Goal: Use online tool/utility: Utilize a website feature to perform a specific function

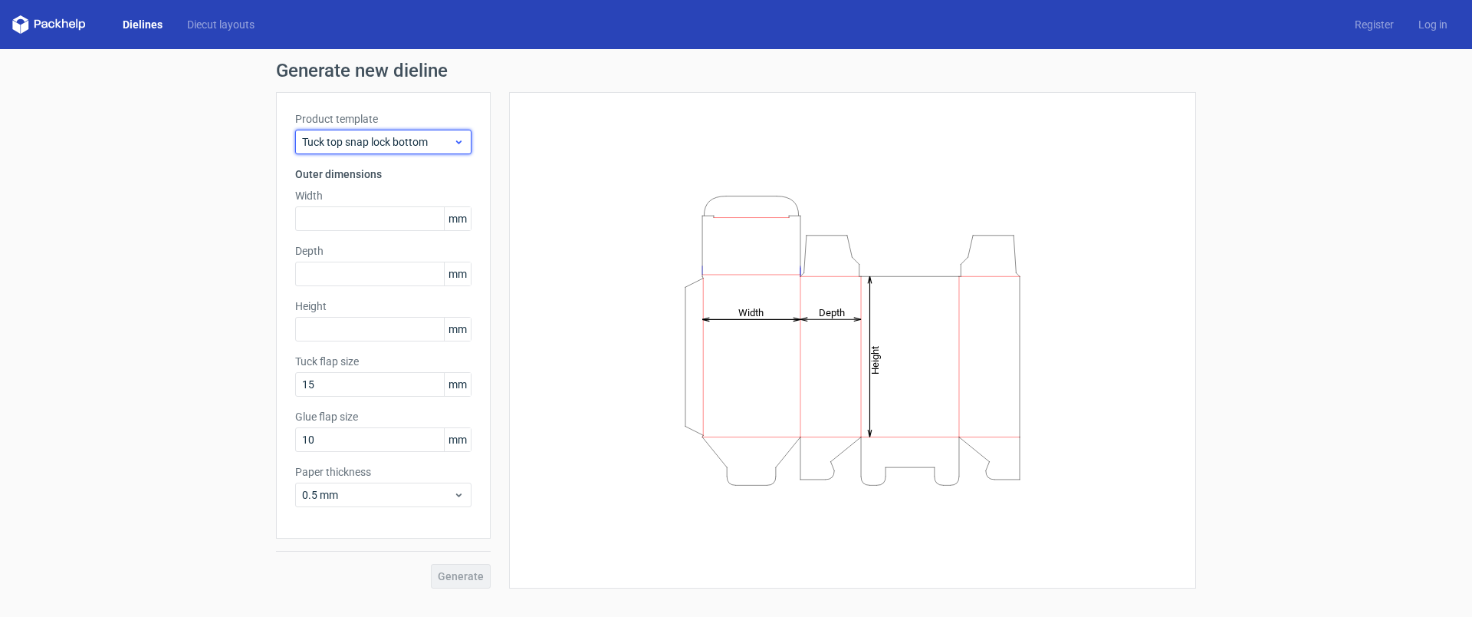
click at [459, 134] on div "Tuck top snap lock bottom" at bounding box center [383, 142] width 176 height 25
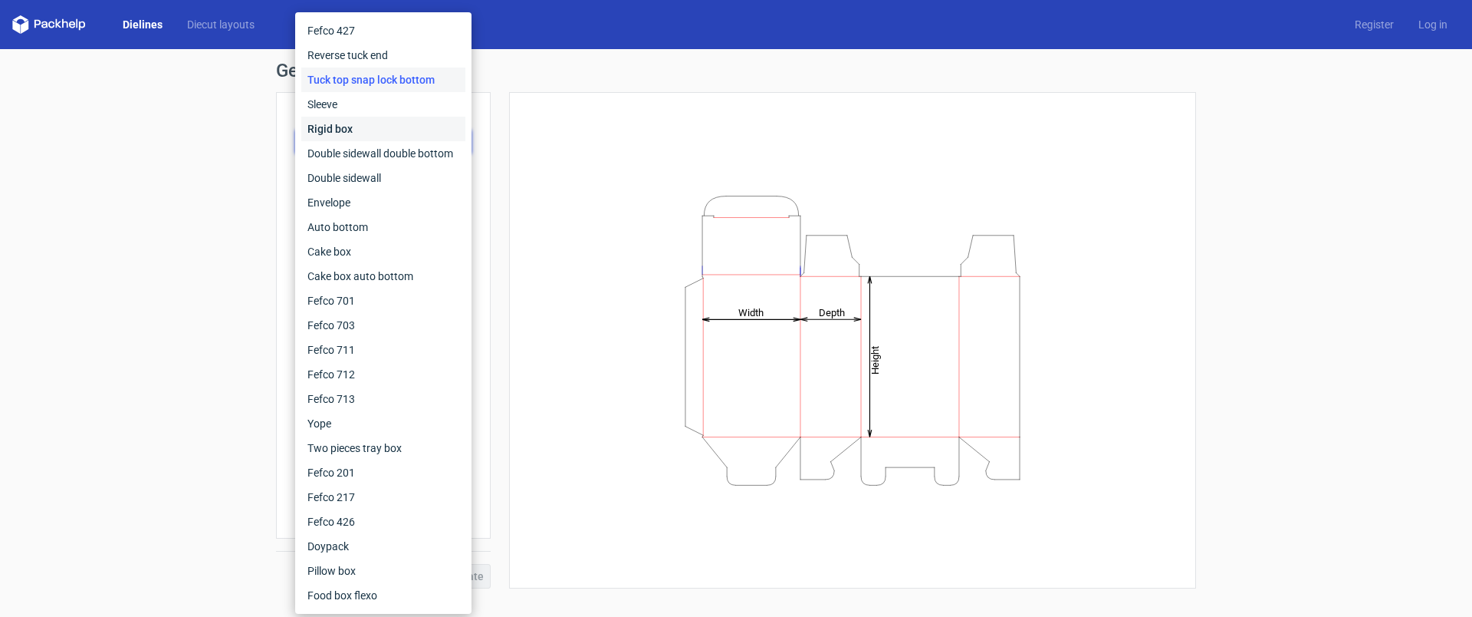
click at [369, 124] on div "Rigid box" at bounding box center [383, 129] width 164 height 25
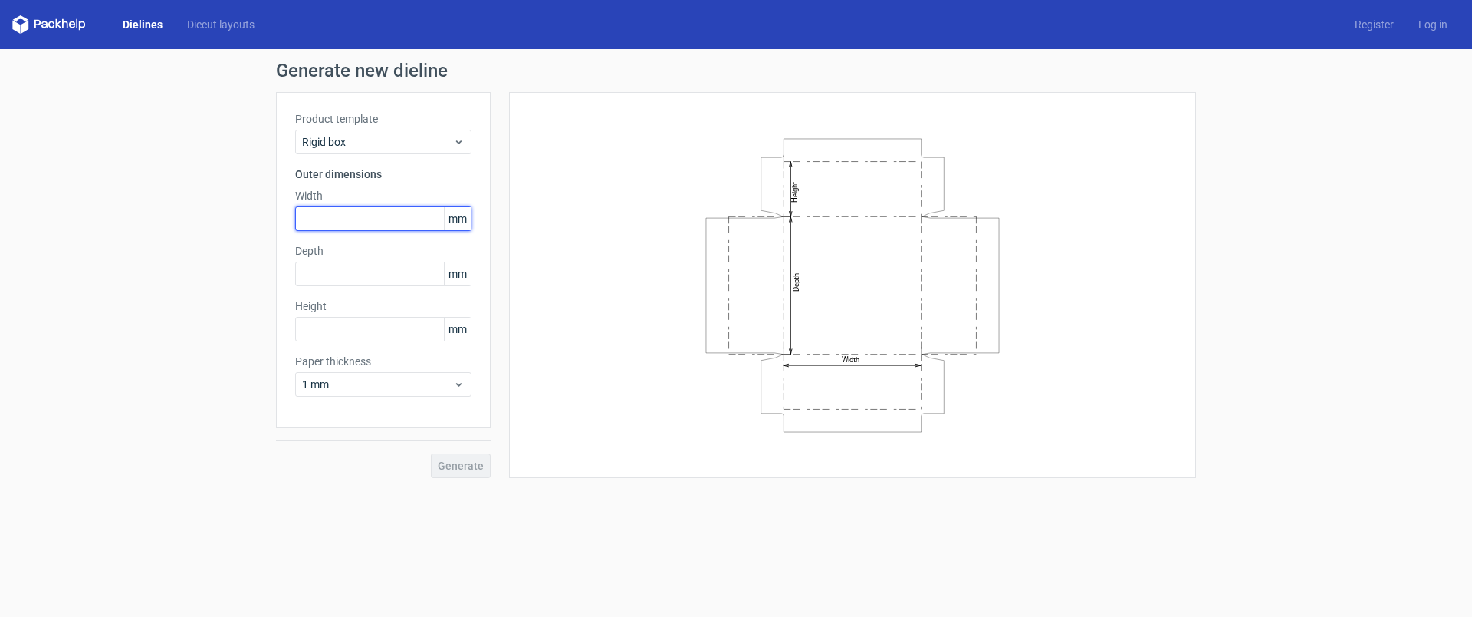
click at [359, 222] on input "text" at bounding box center [383, 218] width 176 height 25
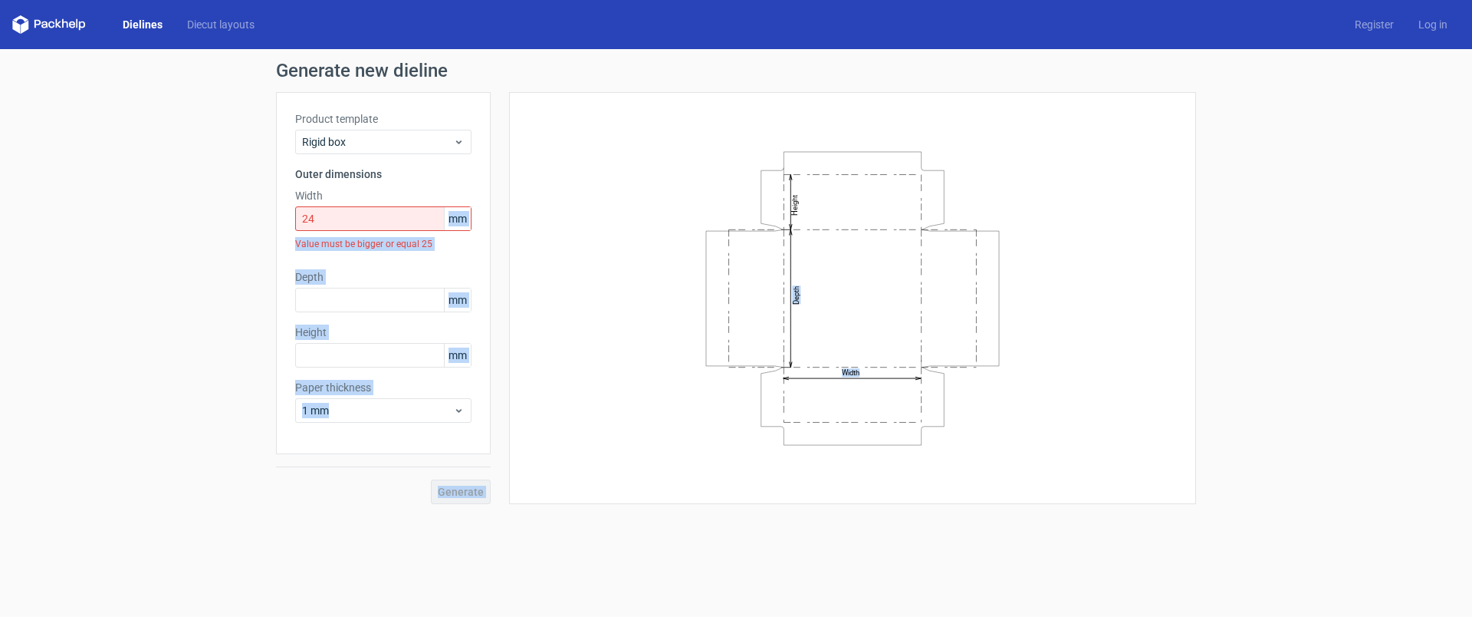
drag, startPoint x: 448, startPoint y: 217, endPoint x: 526, endPoint y: 223, distance: 78.5
click at [526, 223] on div "Product template Rigid box Outer dimensions Width 24 mm Value must be bigger or…" at bounding box center [736, 298] width 920 height 412
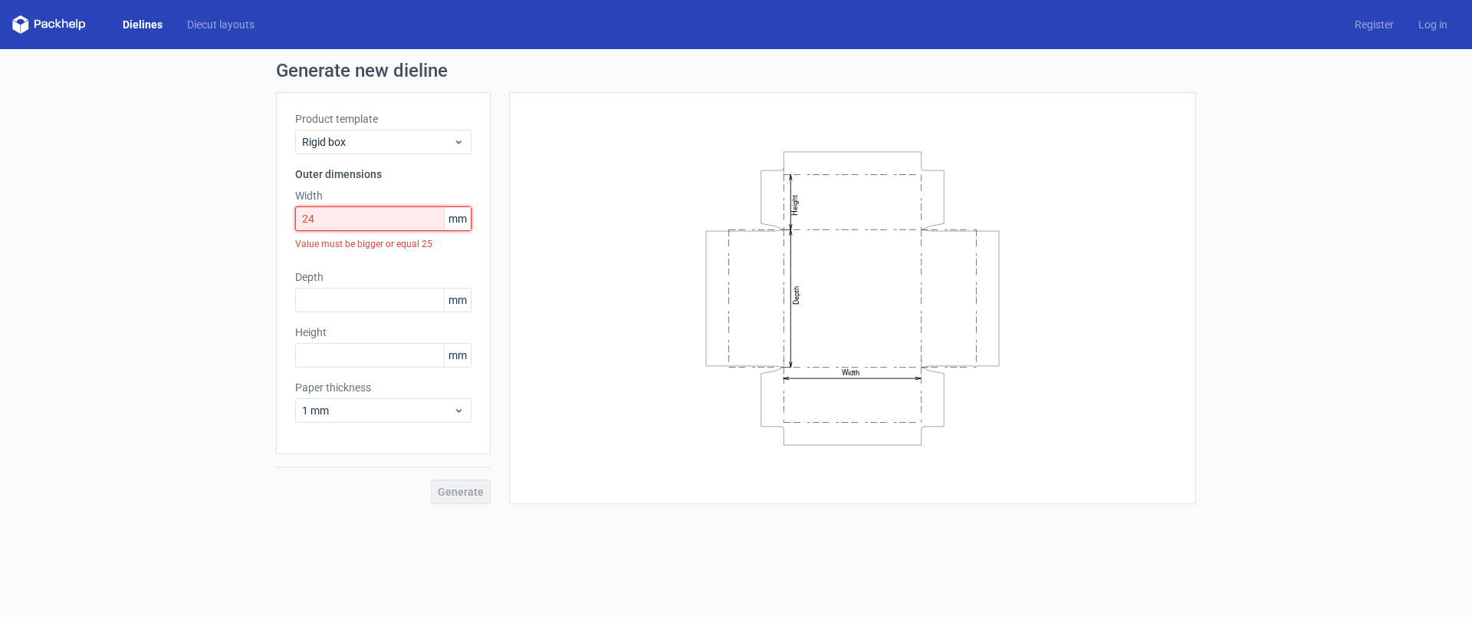
click at [340, 215] on input "24" at bounding box center [383, 218] width 176 height 25
drag, startPoint x: 340, startPoint y: 216, endPoint x: 252, endPoint y: 206, distance: 88.8
click at [252, 206] on div "Generate new dieline Product template Rigid box Outer dimensions Width 24 mm Va…" at bounding box center [736, 282] width 1472 height 467
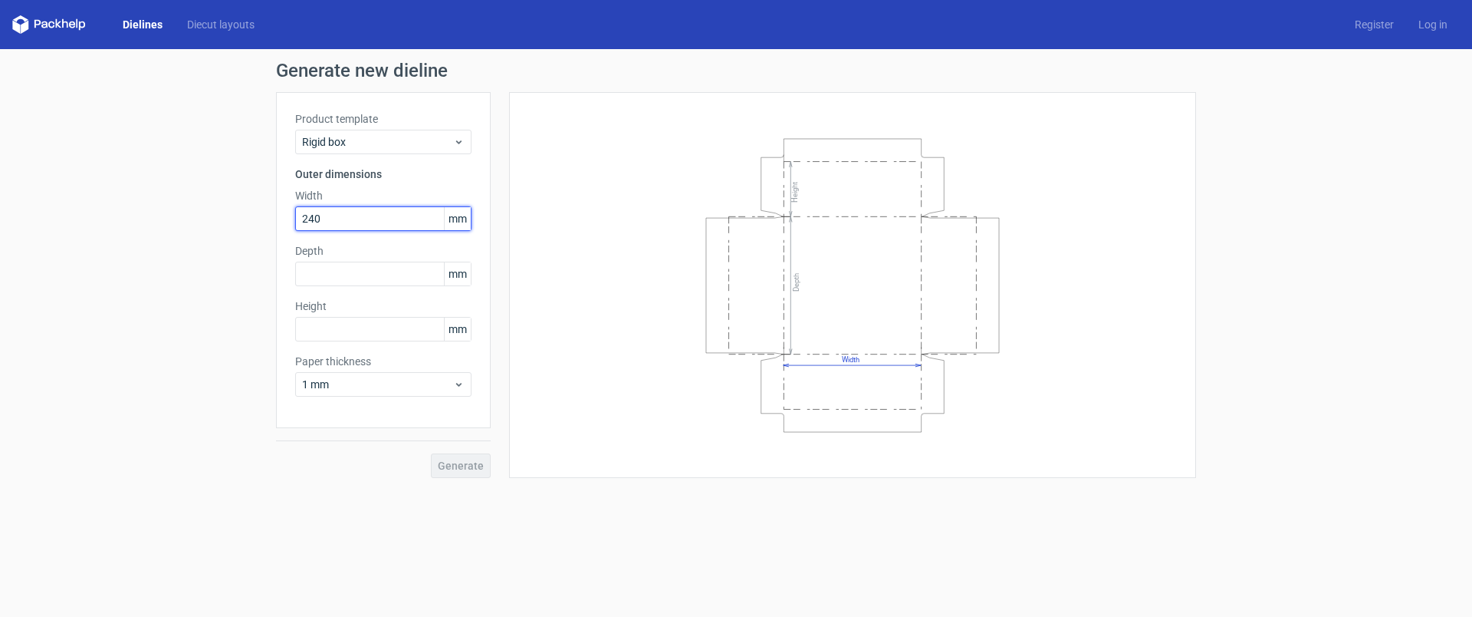
type input "240"
type input "340"
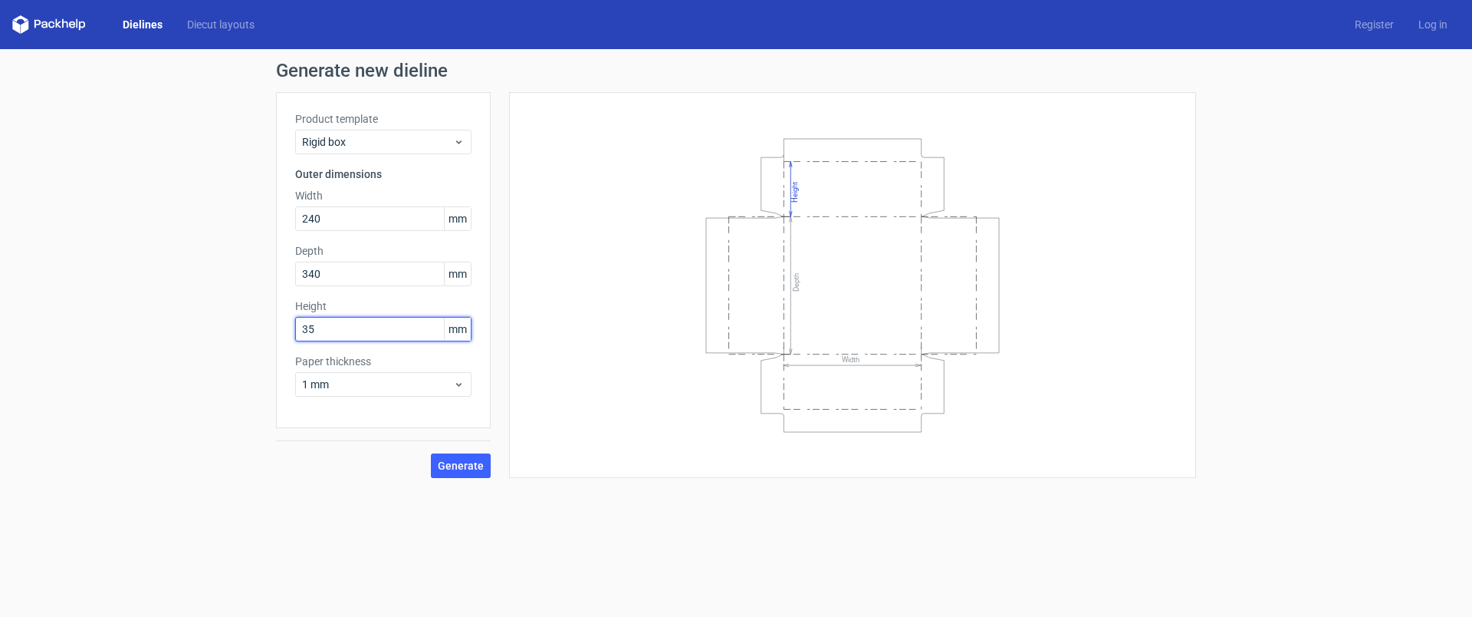
type input "35"
click at [469, 465] on span "Generate" at bounding box center [461, 465] width 46 height 11
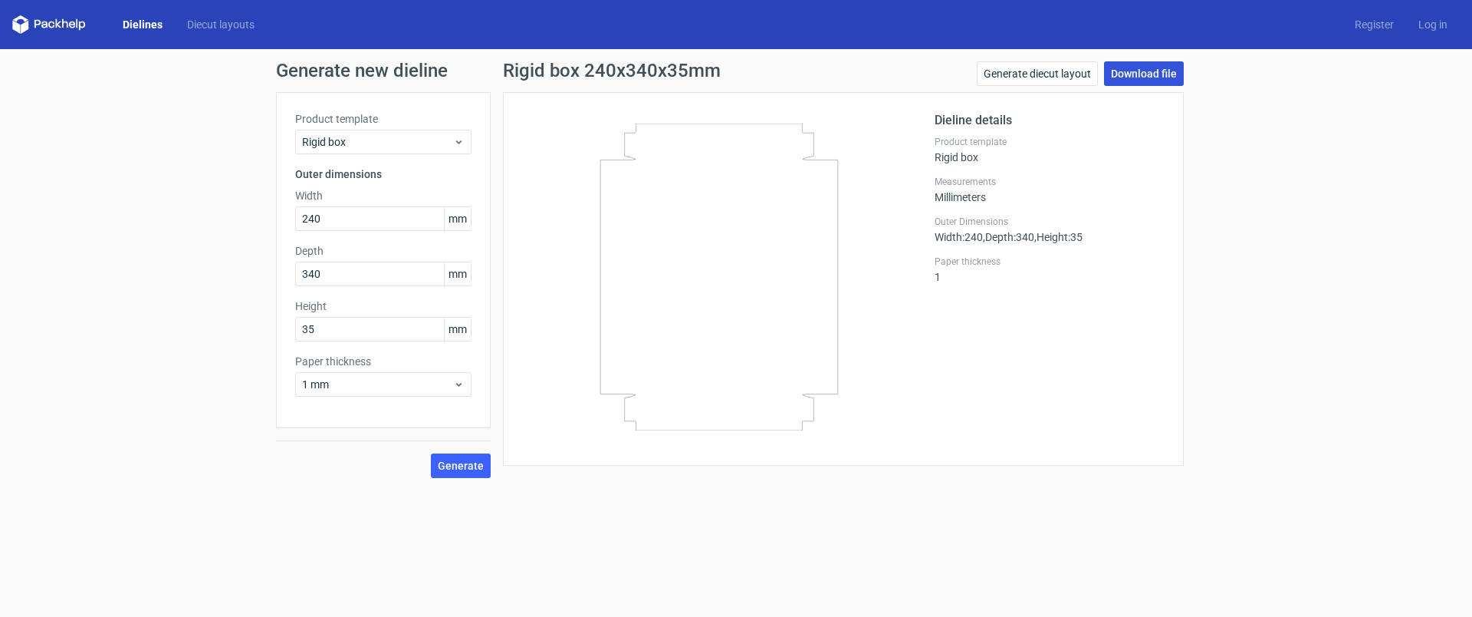
click at [1130, 72] on link "Download file" at bounding box center [1144, 73] width 80 height 25
click at [417, 141] on span "Rigid box" at bounding box center [377, 141] width 151 height 15
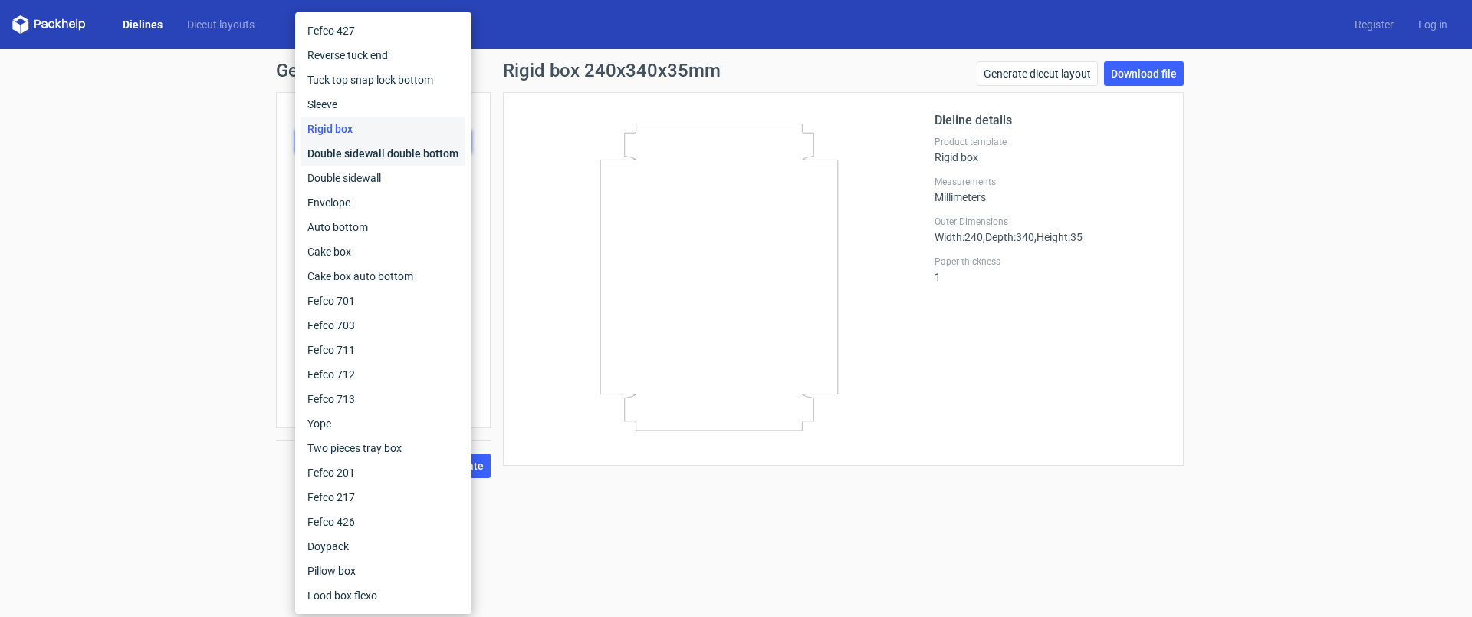
click at [397, 150] on div "Double sidewall double bottom" at bounding box center [383, 153] width 164 height 25
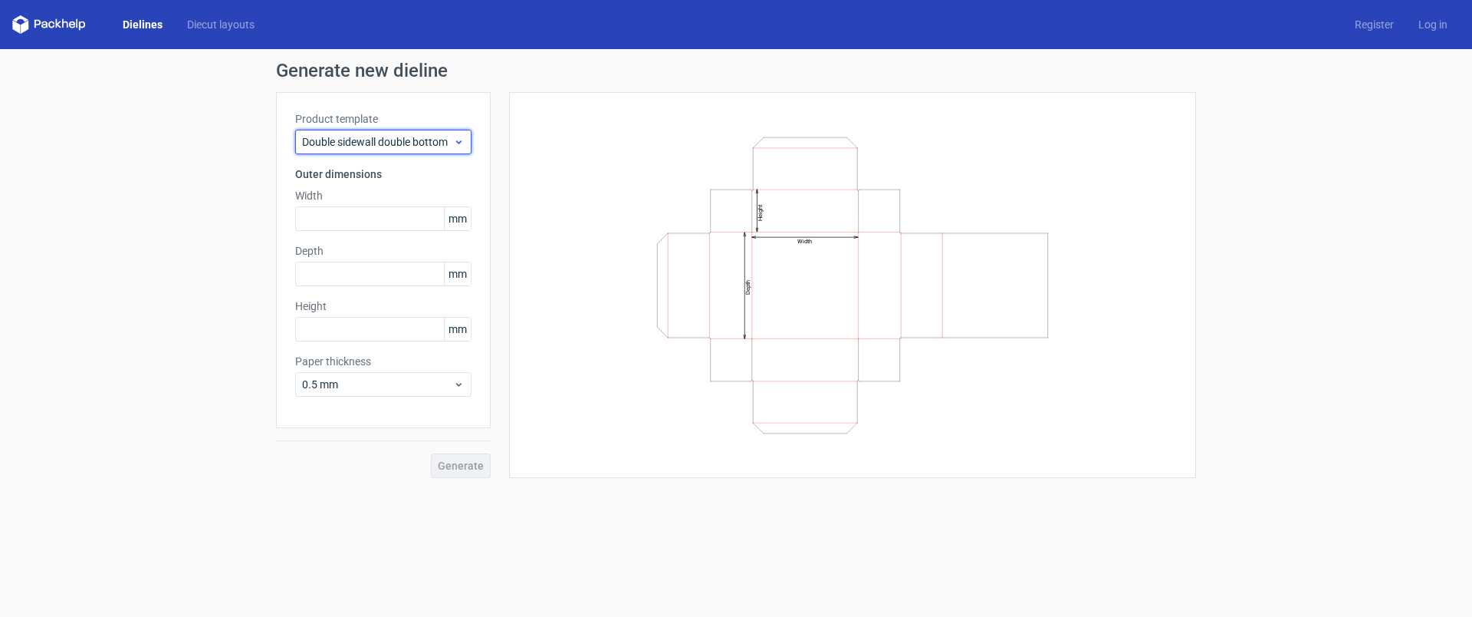
click at [395, 146] on span "Double sidewall double bottom" at bounding box center [377, 141] width 151 height 15
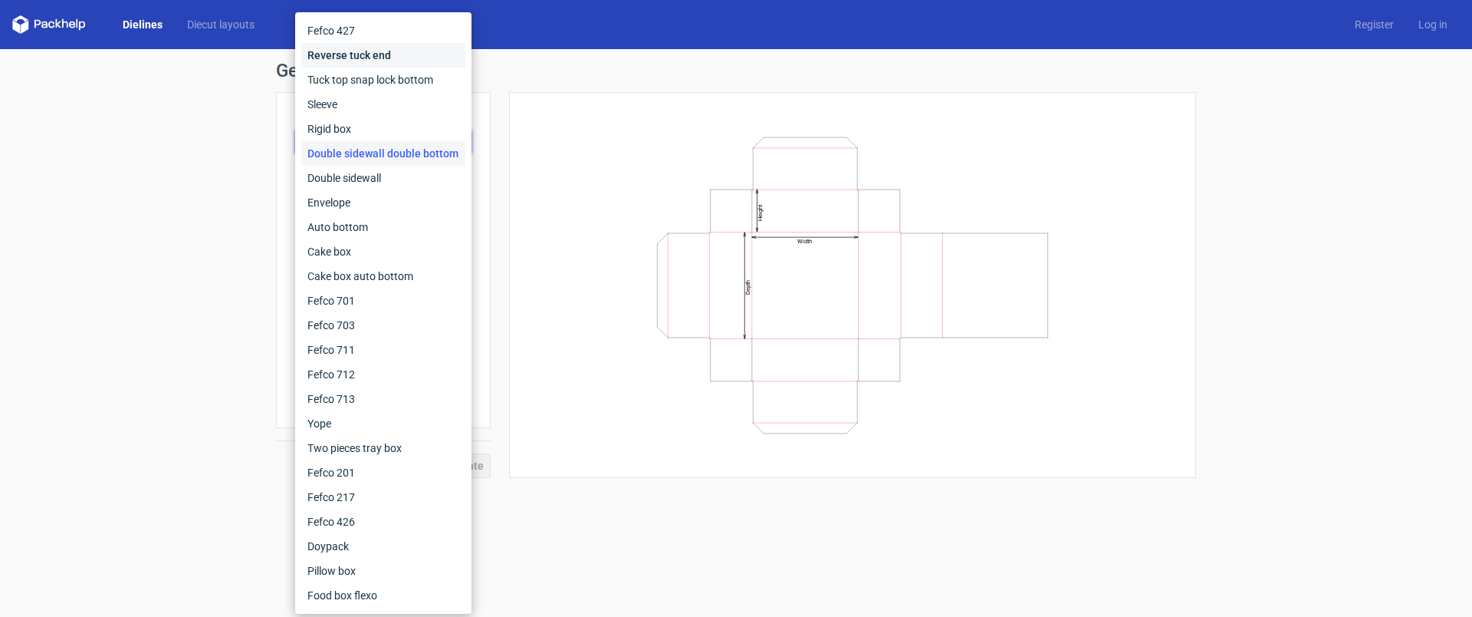
click at [363, 46] on div "Reverse tuck end" at bounding box center [383, 55] width 164 height 25
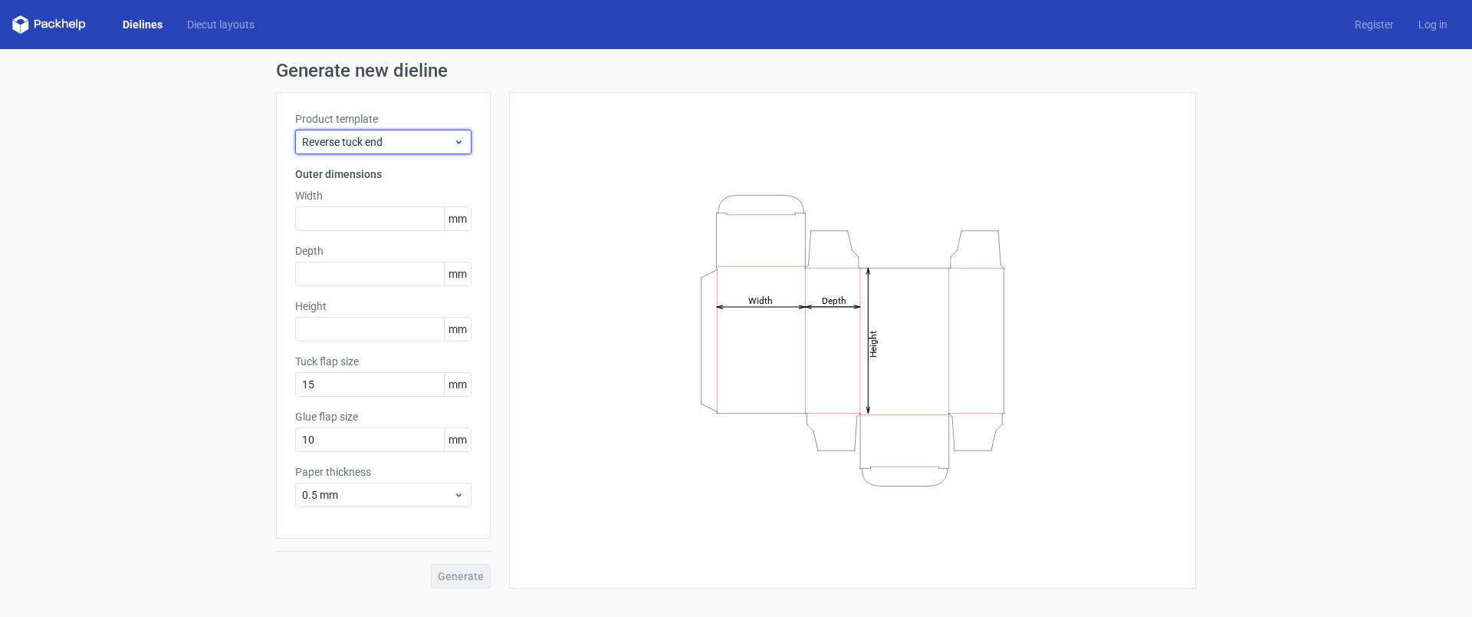
click at [384, 144] on span "Reverse tuck end" at bounding box center [377, 141] width 151 height 15
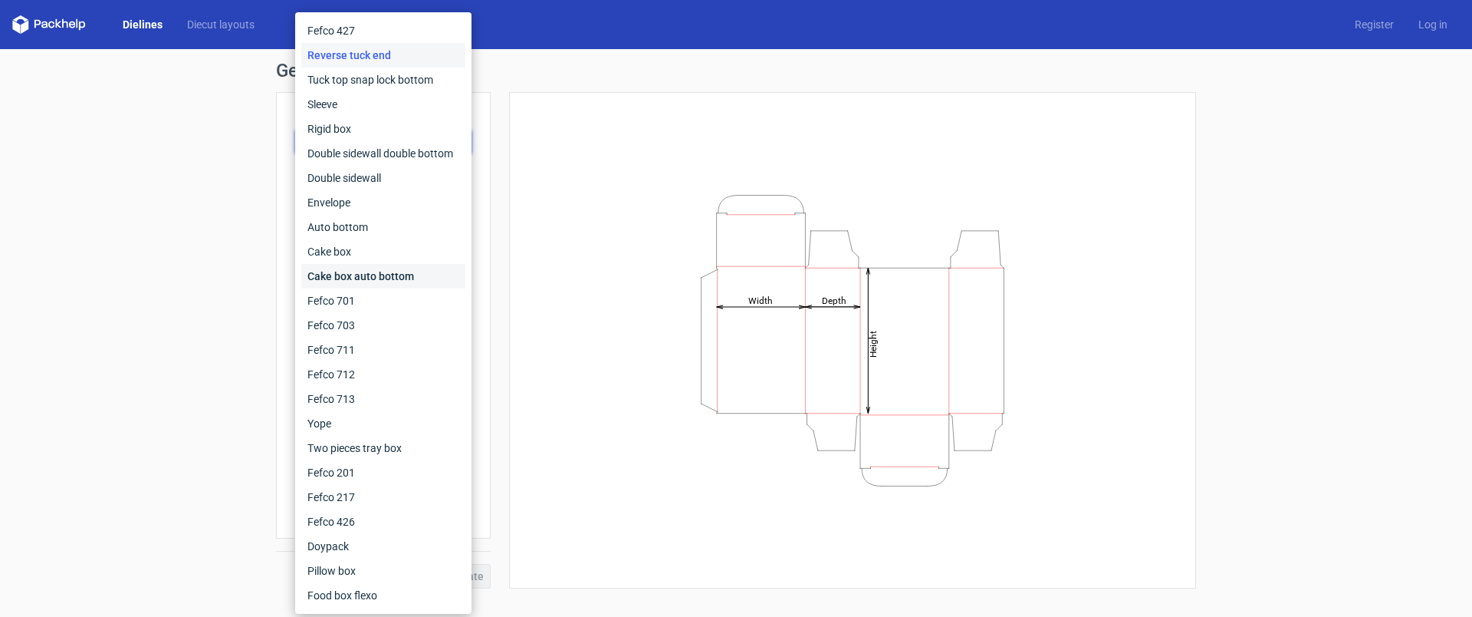
click at [371, 275] on div "Cake box auto bottom" at bounding box center [383, 276] width 164 height 25
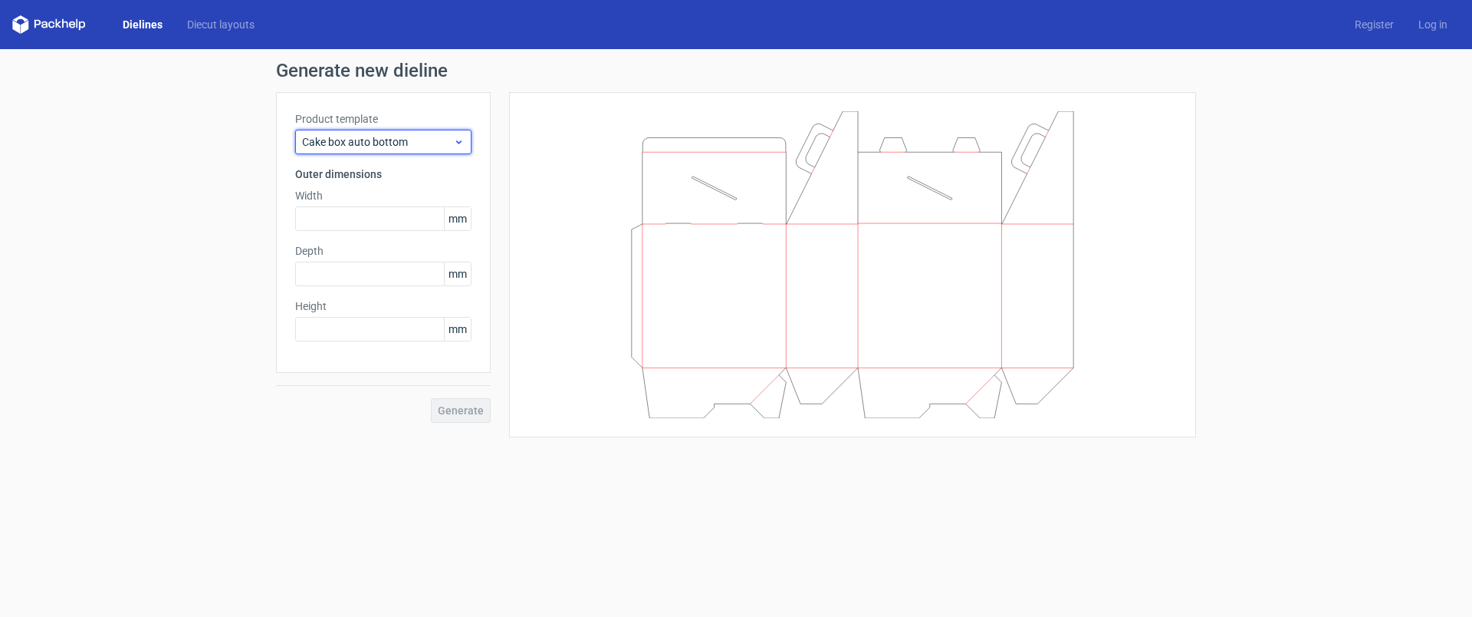
click at [385, 140] on span "Cake box auto bottom" at bounding box center [377, 141] width 151 height 15
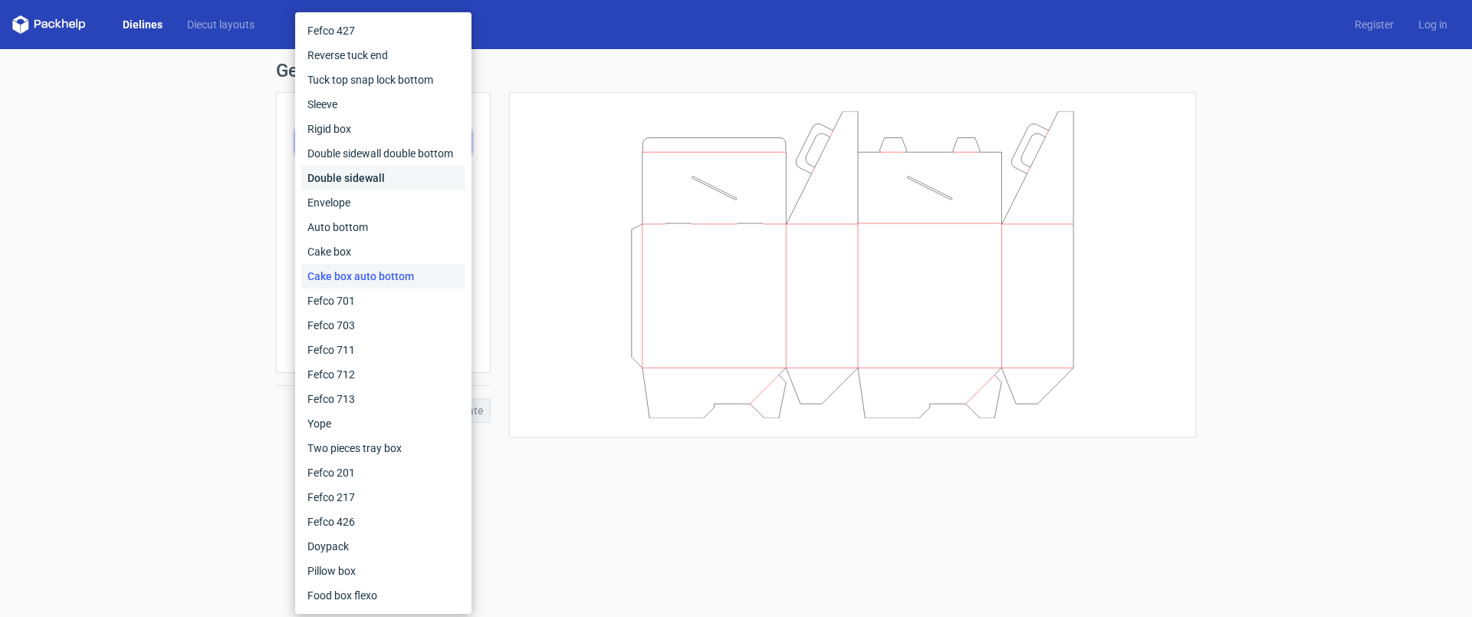
click at [347, 178] on div "Double sidewall" at bounding box center [383, 178] width 164 height 25
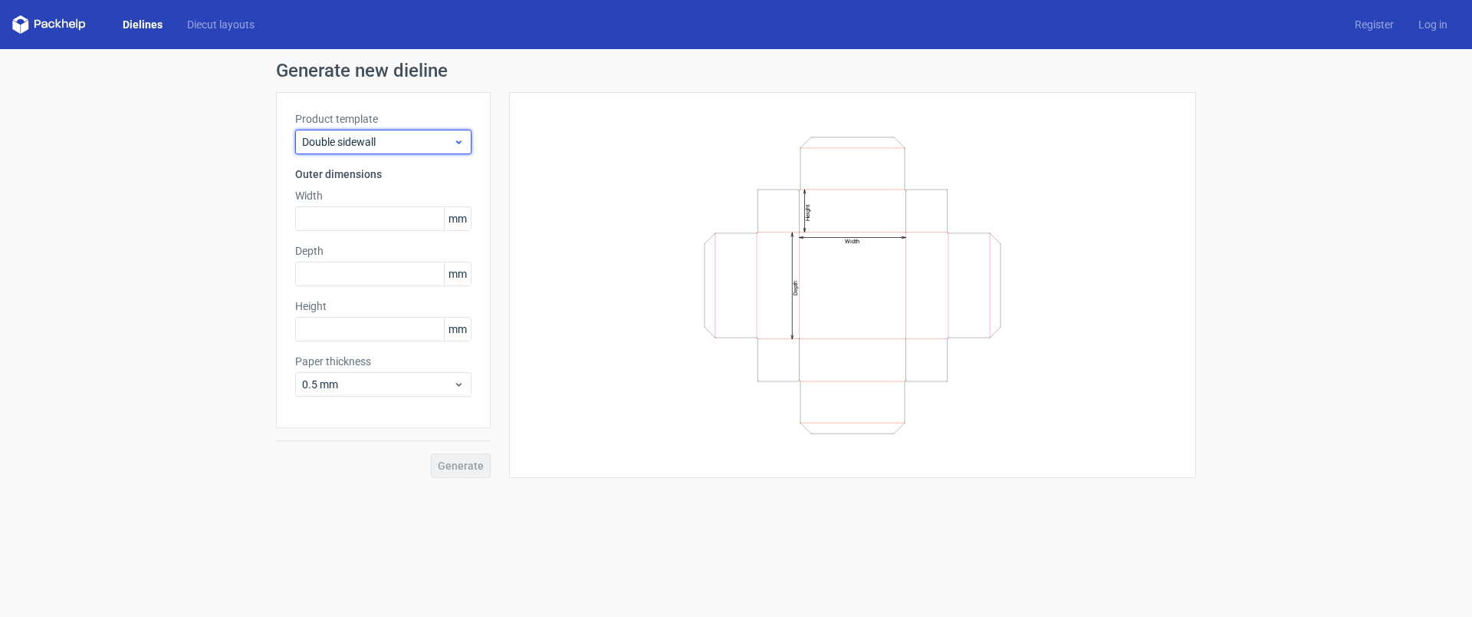
click at [370, 144] on span "Double sidewall" at bounding box center [377, 141] width 151 height 15
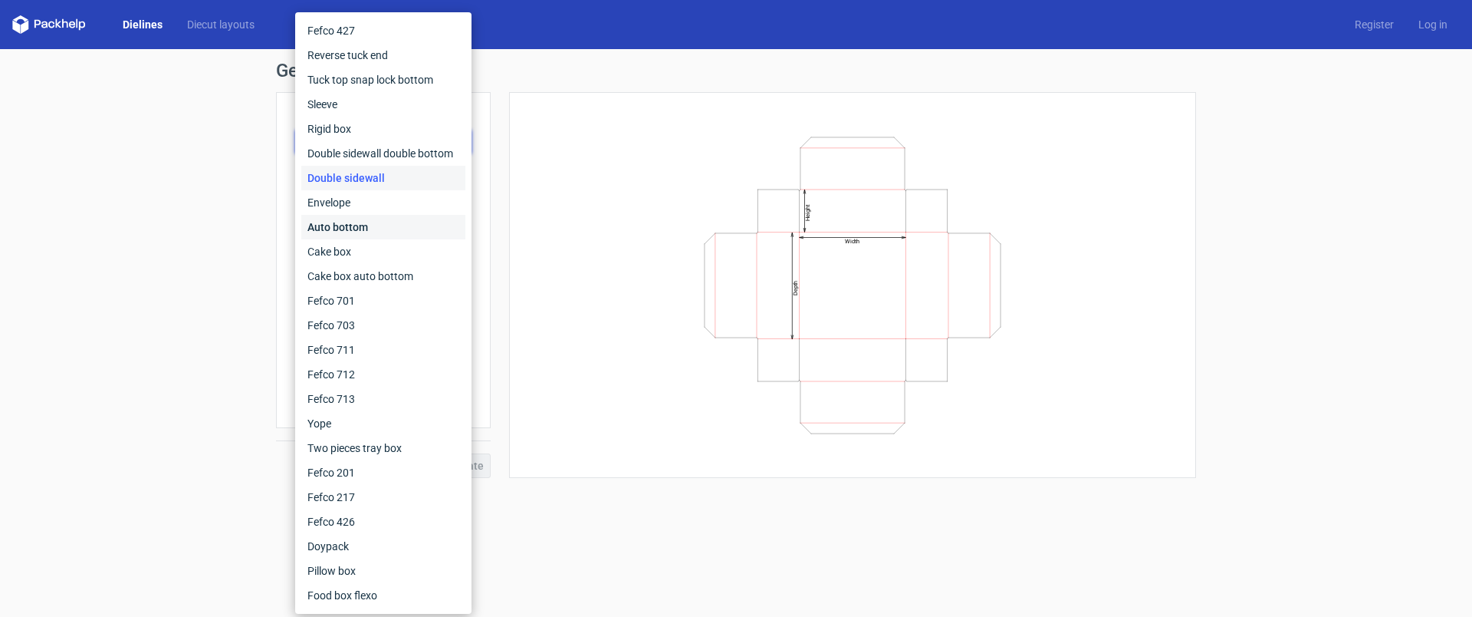
click at [353, 229] on div "Auto bottom" at bounding box center [383, 227] width 164 height 25
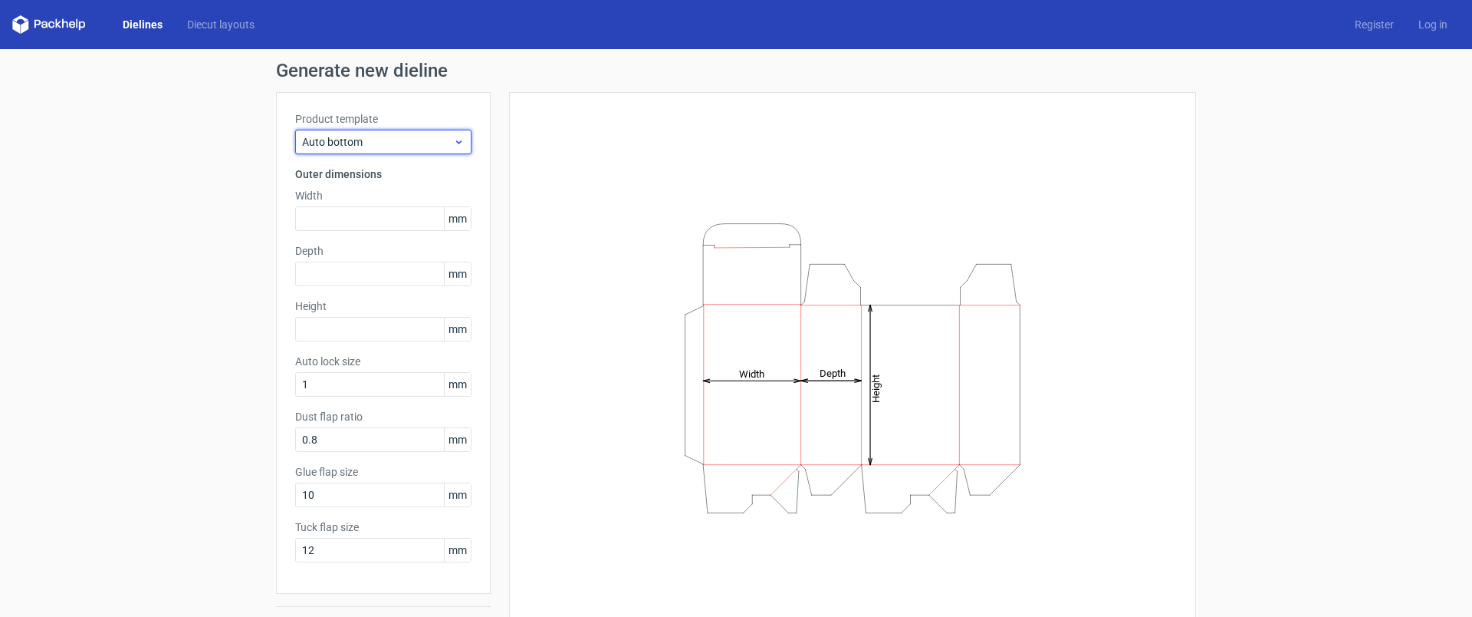
click at [388, 134] on span "Auto bottom" at bounding box center [377, 141] width 151 height 15
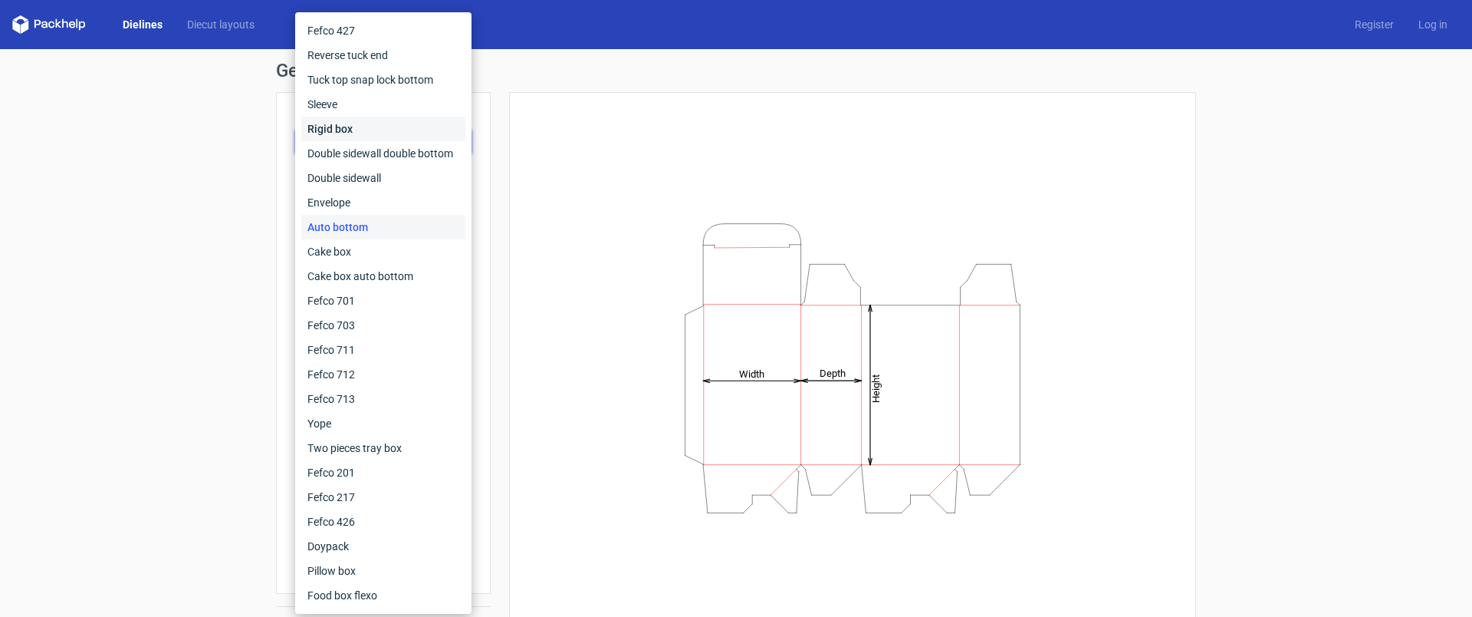
click at [343, 128] on div "Rigid box" at bounding box center [383, 129] width 164 height 25
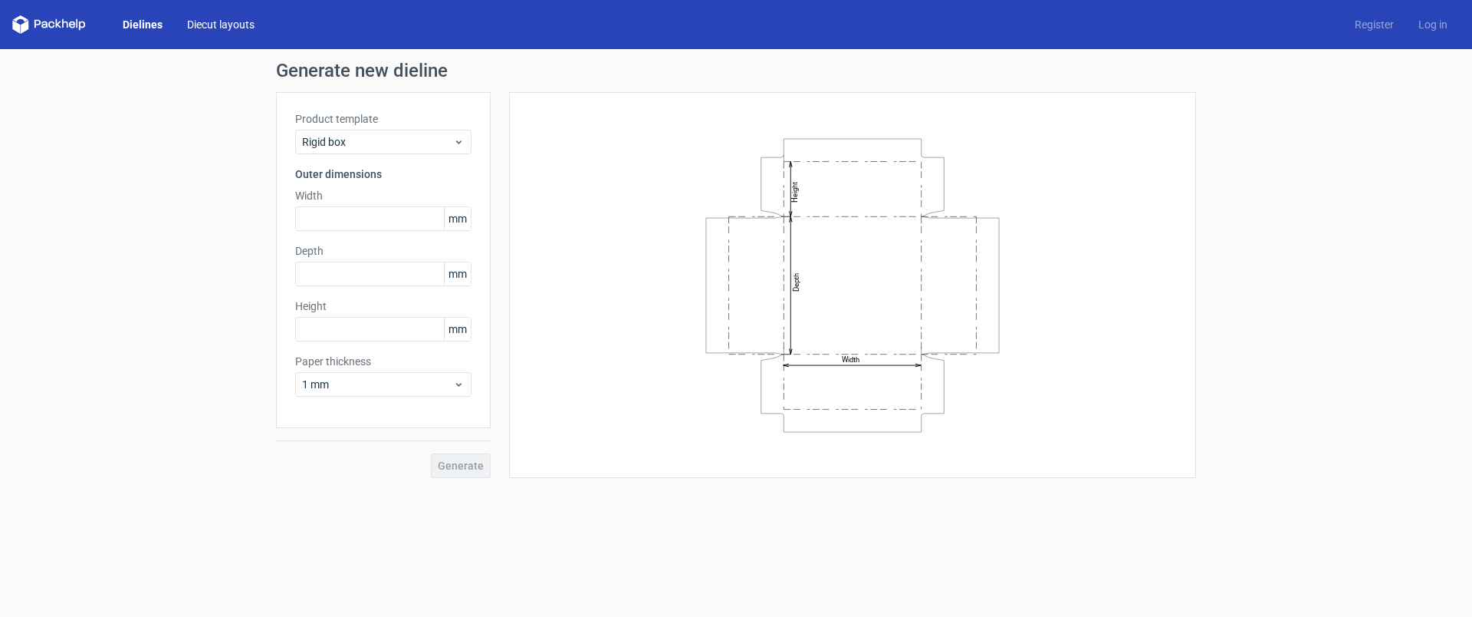
click at [233, 27] on link "Diecut layouts" at bounding box center [221, 24] width 92 height 15
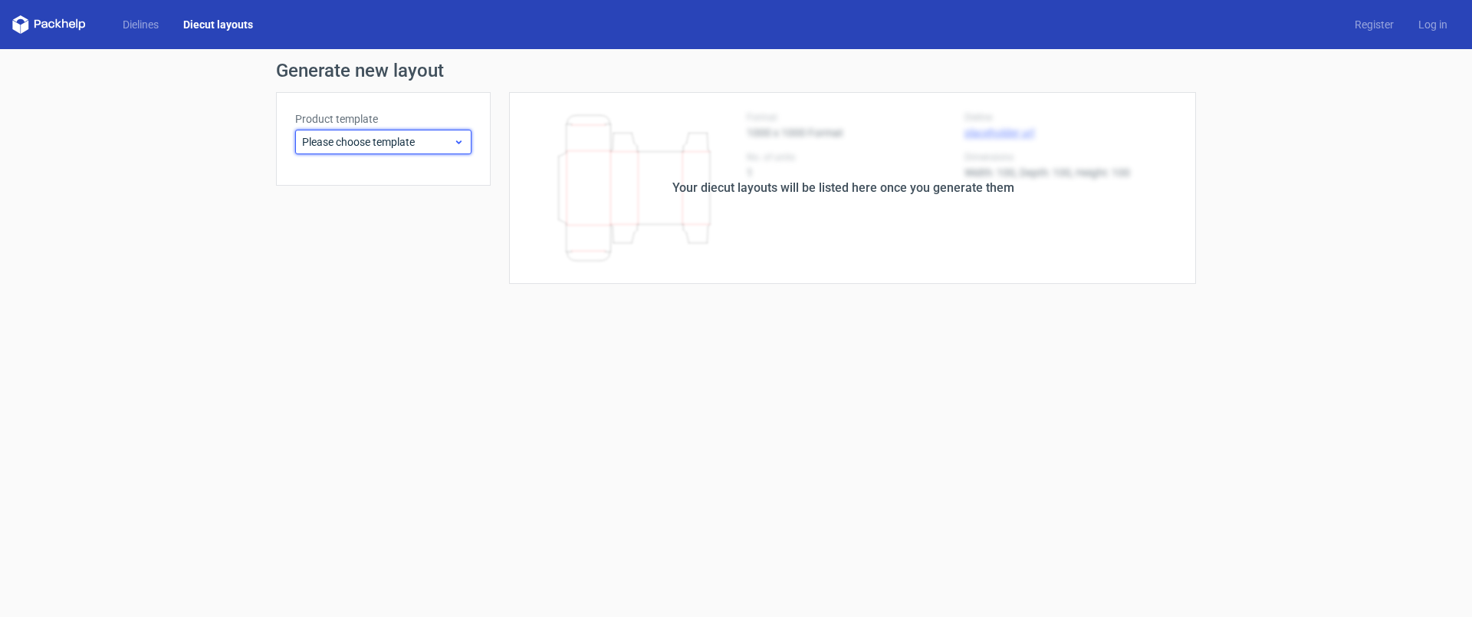
click at [427, 143] on span "Please choose template" at bounding box center [377, 141] width 151 height 15
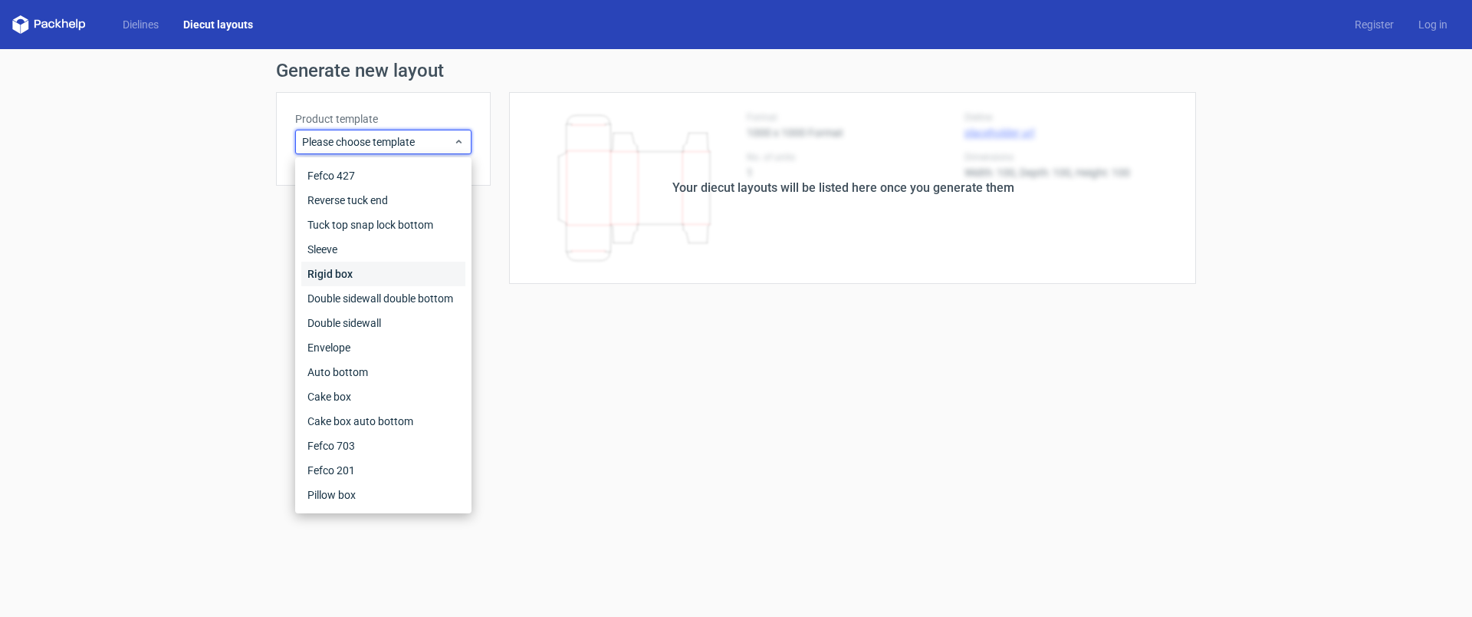
click at [330, 274] on div "Rigid box" at bounding box center [383, 273] width 164 height 25
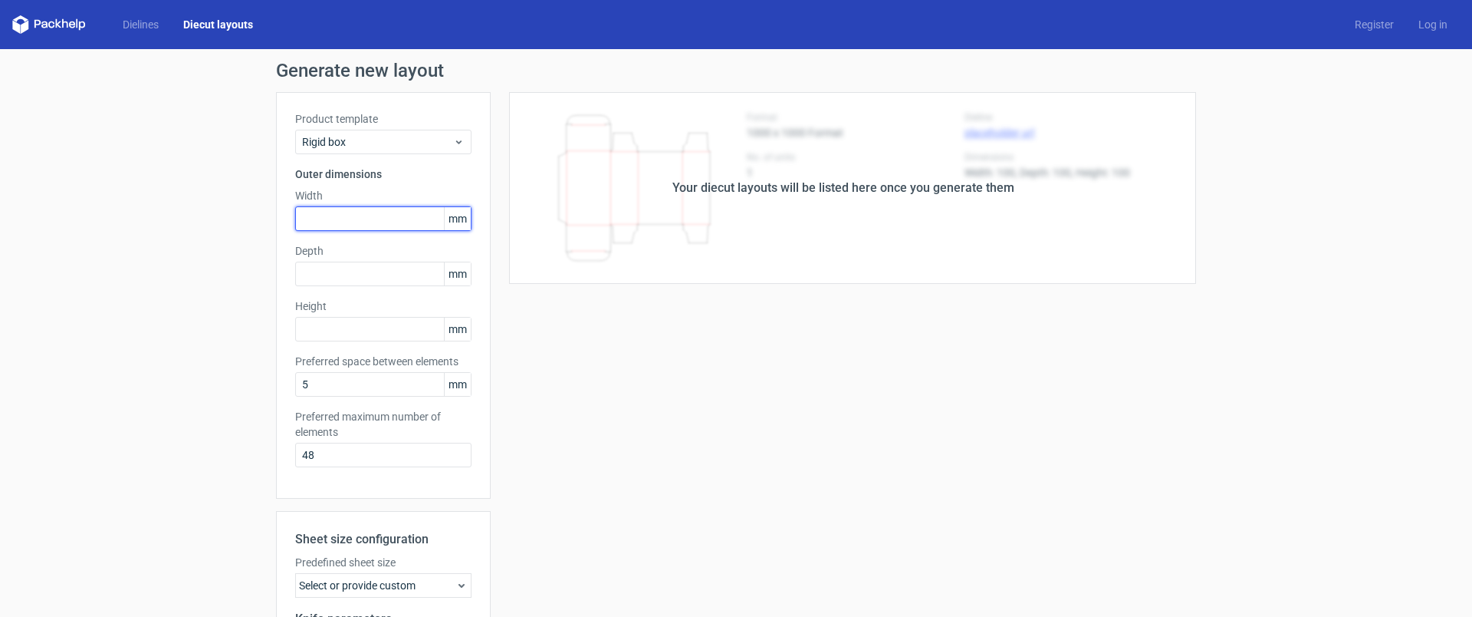
click at [330, 219] on input "text" at bounding box center [383, 218] width 176 height 25
type input "240"
type input "340"
type input "35"
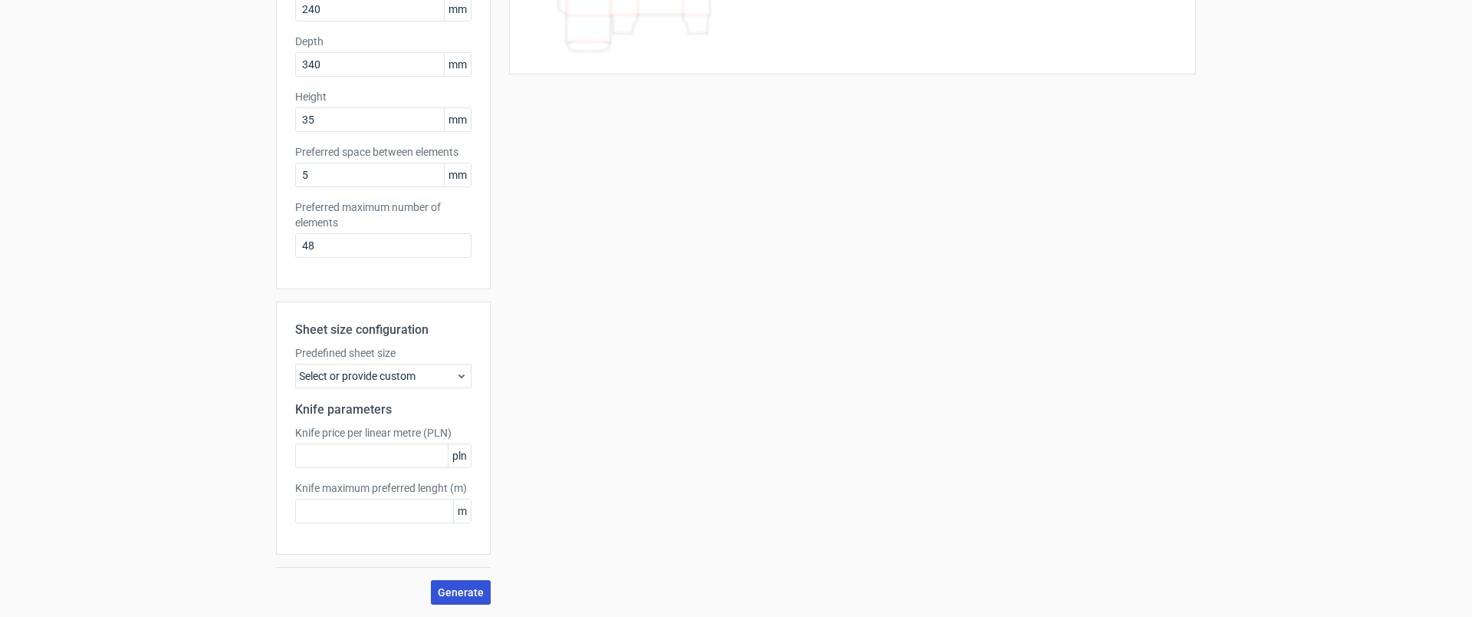
click at [456, 588] on span "Generate" at bounding box center [461, 592] width 46 height 11
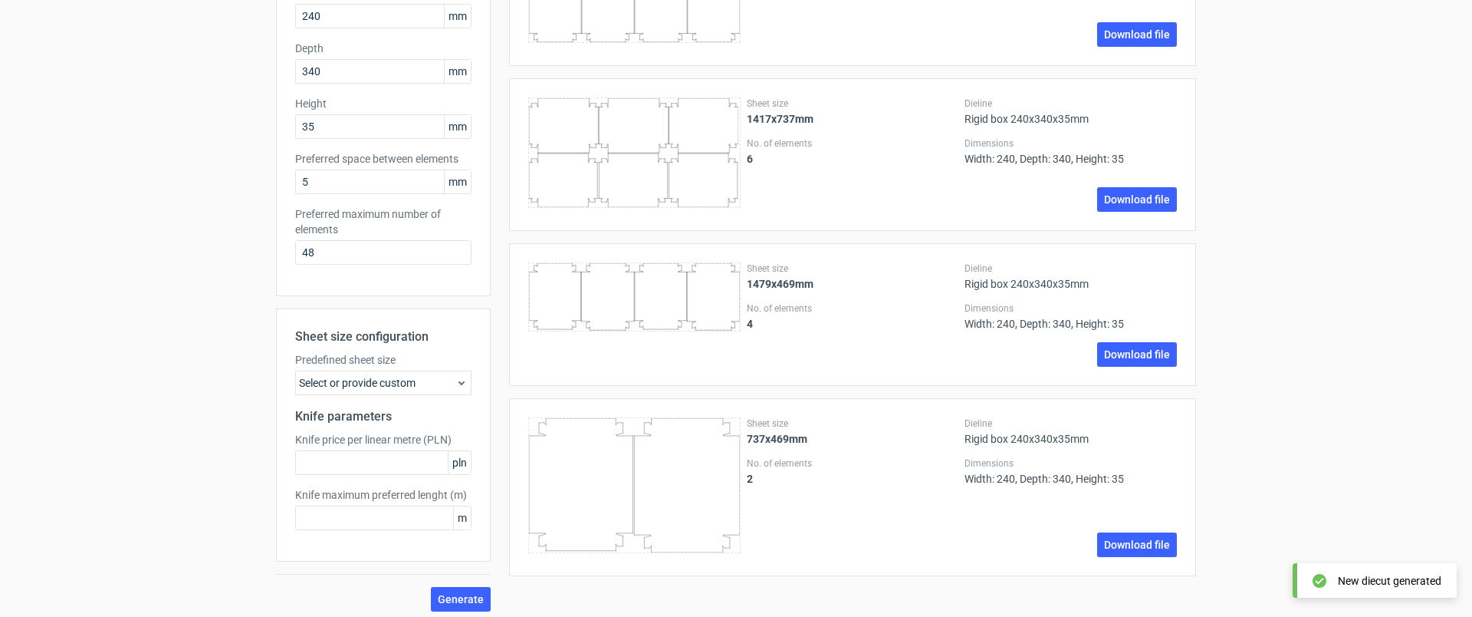
scroll to position [0, 0]
